Goal: Task Accomplishment & Management: Manage account settings

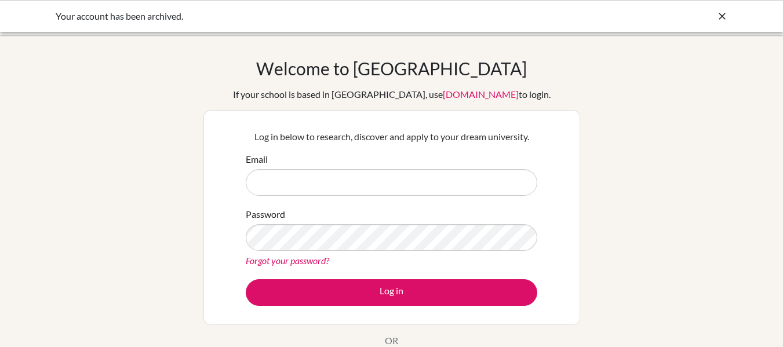
type input "[EMAIL_ADDRESS][DOMAIN_NAME]"
click at [722, 10] on icon at bounding box center [722, 16] width 12 height 12
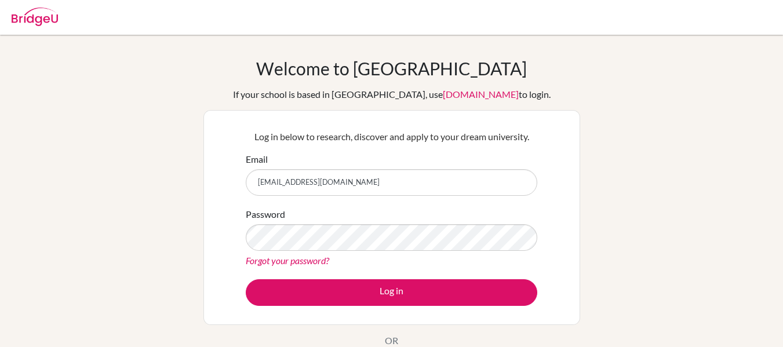
click at [21, 18] on img at bounding box center [35, 17] width 46 height 19
type input "[EMAIL_ADDRESS][DOMAIN_NAME]"
drag, startPoint x: 391, startPoint y: 182, endPoint x: 77, endPoint y: 178, distance: 313.6
click at [77, 178] on div "Welcome to BridgeU If your school is based in China, use app.bridge-u.com.cn to…" at bounding box center [391, 247] width 783 height 379
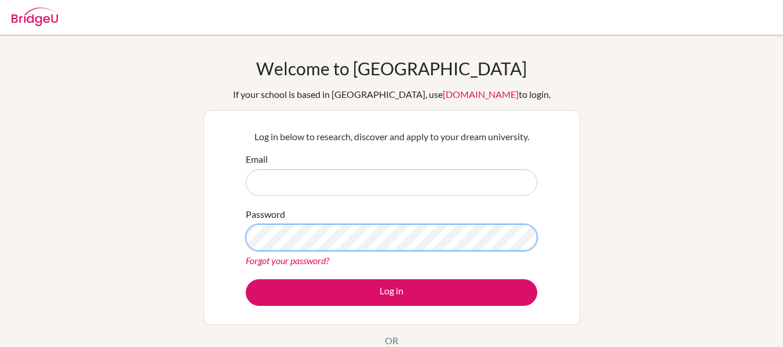
click at [30, 230] on div "Welcome to BridgeU If your school is based in China, use app.bridge-u.com.cn to…" at bounding box center [391, 247] width 783 height 379
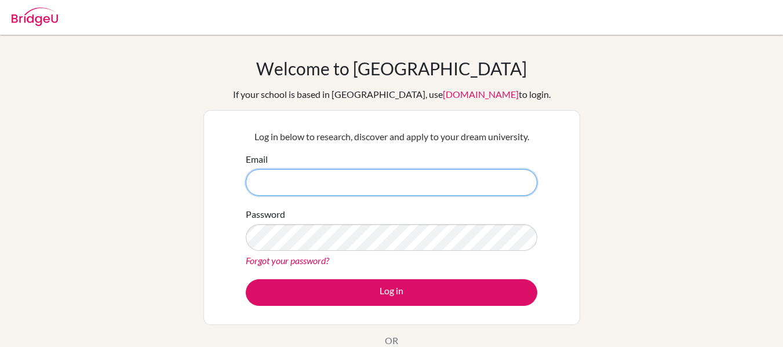
click at [358, 180] on input "Email" at bounding box center [392, 182] width 292 height 27
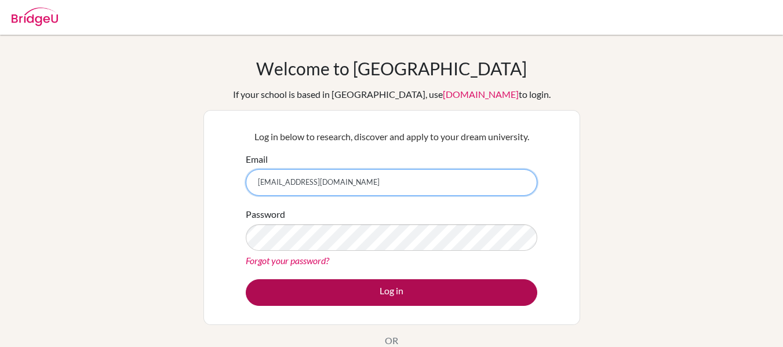
type input "[EMAIL_ADDRESS][DOMAIN_NAME]"
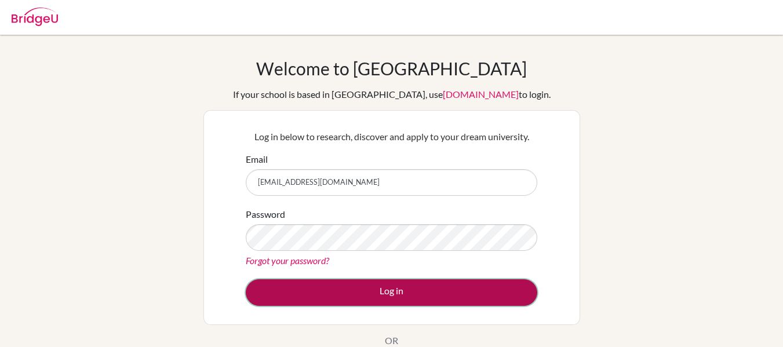
click at [482, 305] on button "Log in" at bounding box center [392, 292] width 292 height 27
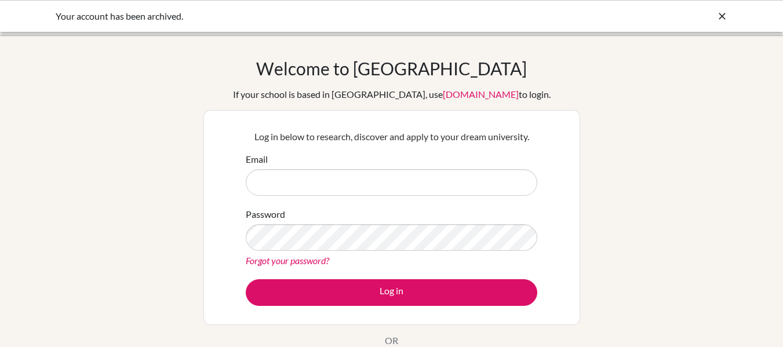
type input "[EMAIL_ADDRESS][DOMAIN_NAME]"
click at [159, 18] on div "Your account has been archived." at bounding box center [305, 16] width 498 height 14
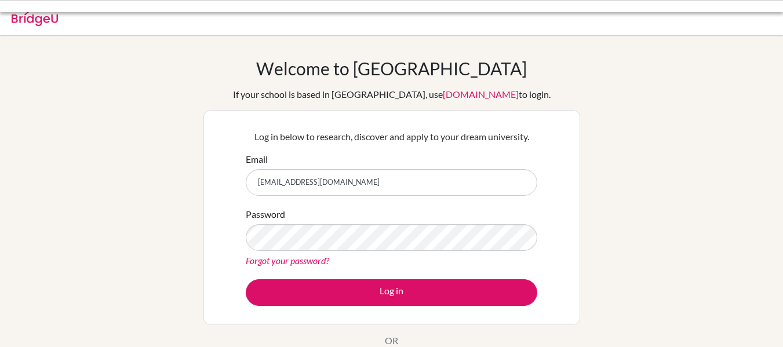
click at [34, 19] on body "Your account has been archived. Your browser is not supported by BridgeU. Pleas…" at bounding box center [391, 173] width 783 height 347
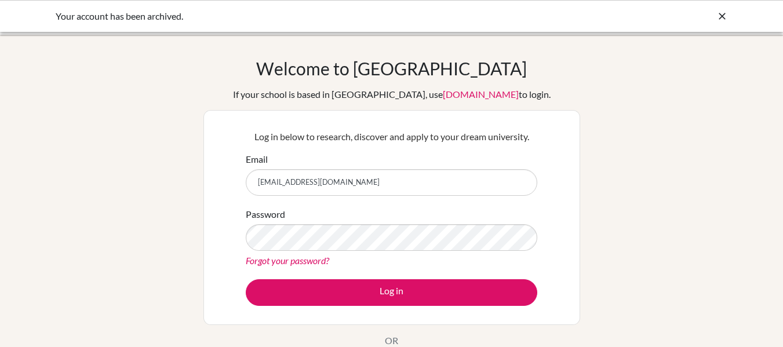
click at [716, 16] on icon at bounding box center [722, 16] width 12 height 12
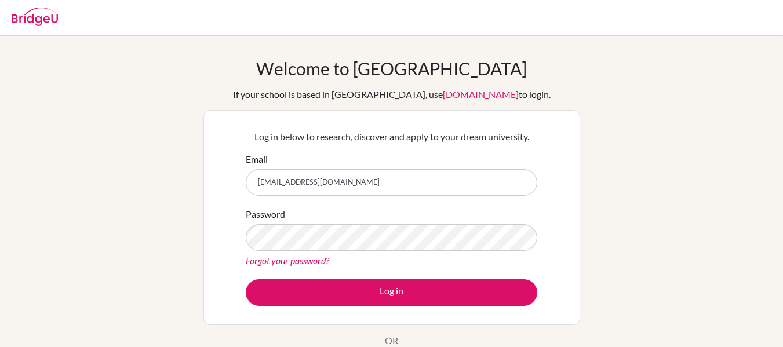
click at [49, 18] on img at bounding box center [35, 17] width 46 height 19
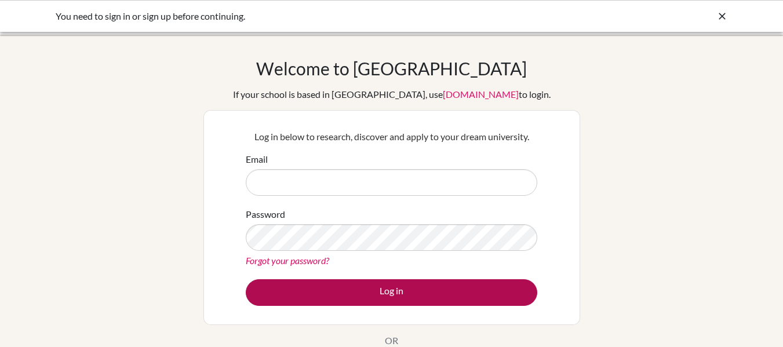
type input "iarias@happydaysfreedom.com"
click at [399, 294] on button "Log in" at bounding box center [392, 292] width 292 height 27
